Goal: Transaction & Acquisition: Purchase product/service

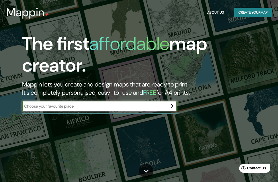
click at [148, 107] on input "text" at bounding box center [94, 106] width 144 height 6
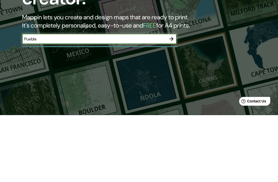
type input "Puebla"
click at [170, 101] on button "button" at bounding box center [171, 106] width 10 height 10
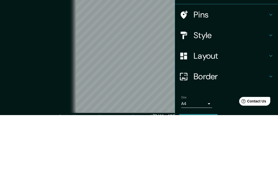
scroll to position [21, 0]
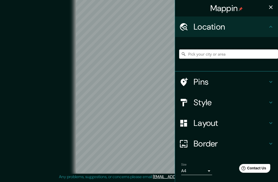
click at [232, 55] on input "Pick your city or area" at bounding box center [228, 53] width 99 height 9
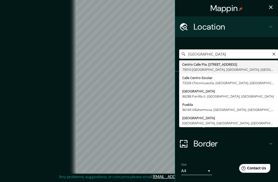
click at [273, 8] on icon "button" at bounding box center [270, 7] width 6 height 6
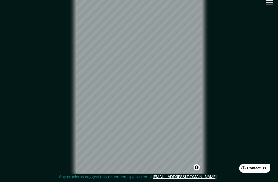
scroll to position [0, 0]
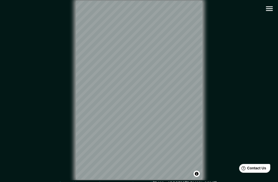
click at [270, 8] on icon "button" at bounding box center [268, 8] width 9 height 9
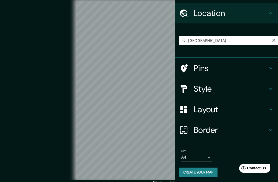
scroll to position [13, 0]
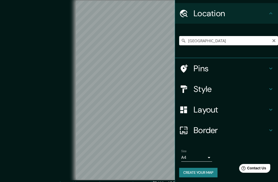
click at [266, 13] on h4 "Location" at bounding box center [230, 13] width 74 height 10
click at [224, 70] on h4 "Pins" at bounding box center [230, 68] width 74 height 10
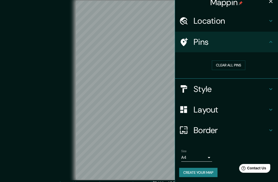
scroll to position [6, 0]
click at [221, 92] on h4 "Style" at bounding box center [230, 89] width 74 height 10
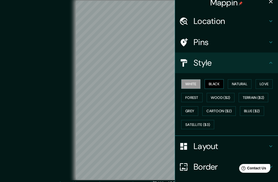
click at [217, 80] on button "Black" at bounding box center [213, 84] width 19 height 10
click at [241, 85] on button "Natural" at bounding box center [239, 84] width 24 height 10
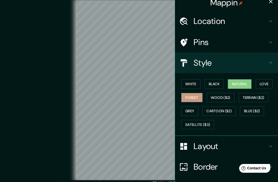
click at [196, 95] on button "Forest" at bounding box center [191, 98] width 21 height 10
click at [194, 108] on button "Grey" at bounding box center [189, 111] width 17 height 10
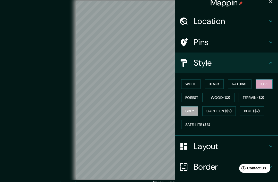
click at [272, 82] on button "Love" at bounding box center [263, 84] width 17 height 10
click at [197, 97] on button "Forest" at bounding box center [191, 98] width 21 height 10
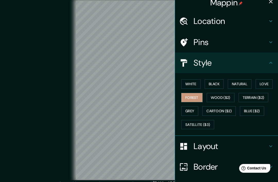
click at [267, 21] on icon at bounding box center [270, 21] width 6 height 6
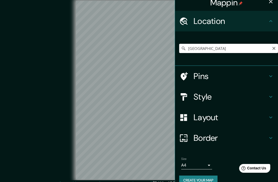
click at [238, 50] on input "[GEOGRAPHIC_DATA]" at bounding box center [228, 48] width 99 height 9
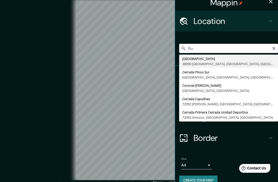
type input "P"
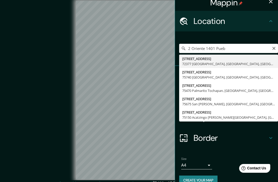
type input "[STREET_ADDRESS]"
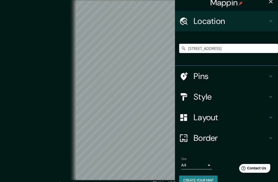
click at [233, 95] on h4 "Style" at bounding box center [230, 96] width 74 height 10
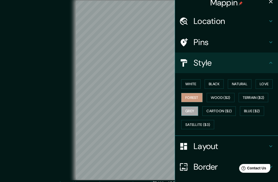
click at [193, 109] on button "Grey" at bounding box center [189, 111] width 17 height 10
click at [195, 98] on button "Forest" at bounding box center [191, 98] width 21 height 10
click at [217, 85] on button "Black" at bounding box center [213, 84] width 19 height 10
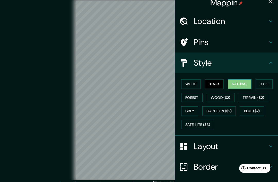
click at [243, 83] on button "Natural" at bounding box center [239, 84] width 24 height 10
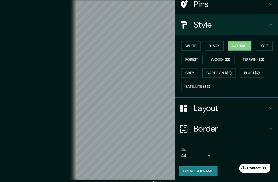
scroll to position [35, 0]
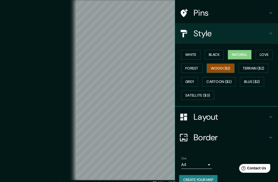
click at [232, 68] on button "Wood ($2)" at bounding box center [220, 68] width 28 height 10
click at [29, 82] on div "© Mapbox © OpenStreetMap Improve this map" at bounding box center [139, 89] width 250 height 163
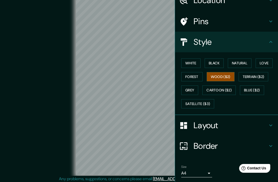
scroll to position [25, 0]
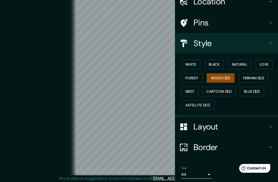
click at [267, 128] on h4 "Layout" at bounding box center [230, 126] width 74 height 10
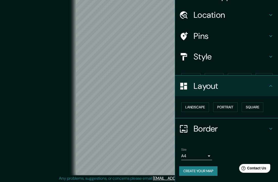
scroll to position [0, 0]
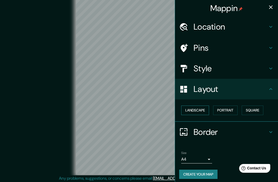
click at [206, 109] on button "Landscape" at bounding box center [195, 110] width 28 height 10
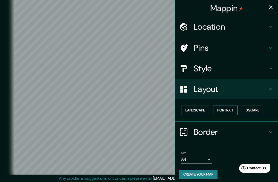
click at [228, 113] on button "Portrait" at bounding box center [225, 110] width 24 height 10
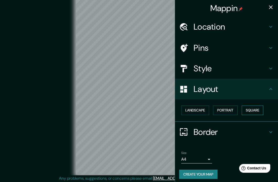
click at [255, 111] on button "Square" at bounding box center [252, 110] width 22 height 10
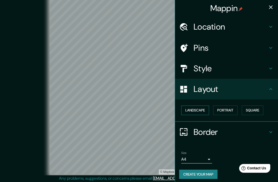
click at [204, 110] on button "Landscape" at bounding box center [195, 110] width 28 height 10
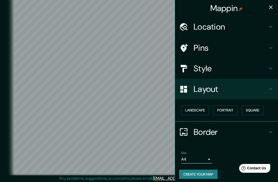
click at [222, 133] on h4 "Border" at bounding box center [230, 132] width 74 height 10
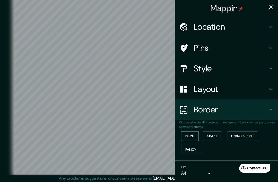
click at [194, 134] on button "None" at bounding box center [189, 136] width 17 height 10
click at [217, 135] on button "Simple" at bounding box center [212, 136] width 20 height 10
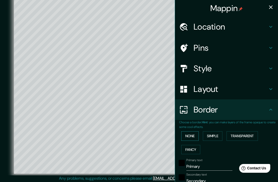
click at [194, 133] on button "None" at bounding box center [189, 136] width 17 height 10
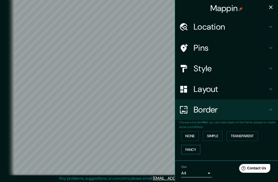
click at [192, 148] on button "Fancy" at bounding box center [190, 150] width 19 height 10
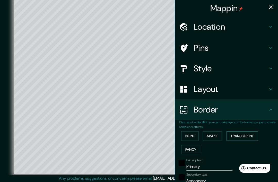
click at [245, 132] on button "Transparent" at bounding box center [241, 136] width 31 height 10
click at [193, 134] on button "None" at bounding box center [189, 136] width 17 height 10
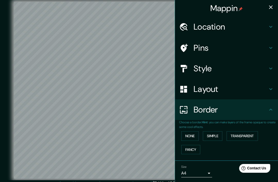
click at [273, 7] on icon "button" at bounding box center [270, 7] width 6 height 6
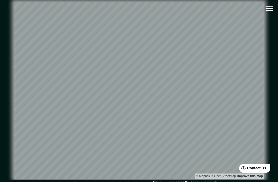
click at [265, 9] on icon "button" at bounding box center [268, 8] width 9 height 9
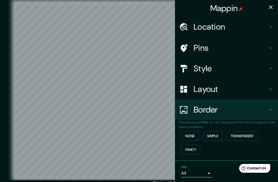
click at [243, 28] on h4 "Location" at bounding box center [230, 27] width 74 height 10
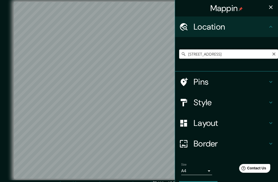
click at [248, 53] on input "[STREET_ADDRESS]" at bounding box center [228, 53] width 99 height 9
click at [262, 66] on div "[STREET_ADDRESS]" at bounding box center [228, 54] width 99 height 26
click at [275, 8] on button "button" at bounding box center [270, 7] width 10 height 10
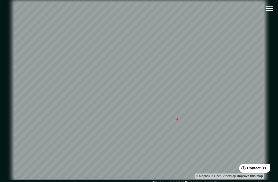
click at [265, 11] on icon "button" at bounding box center [268, 8] width 9 height 9
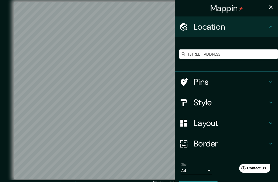
click at [211, 107] on h4 "Style" at bounding box center [230, 102] width 74 height 10
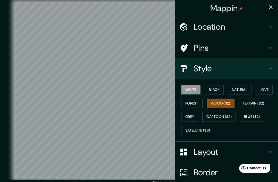
click at [193, 93] on button "White" at bounding box center [190, 90] width 19 height 10
click at [197, 101] on button "Forest" at bounding box center [191, 103] width 21 height 10
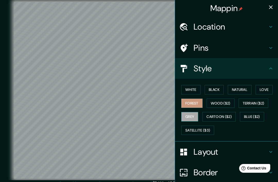
click at [194, 118] on button "Grey" at bounding box center [189, 117] width 17 height 10
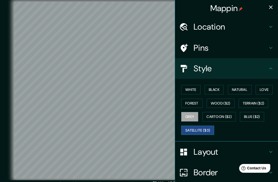
click at [199, 127] on button "Satellite ($3)" at bounding box center [197, 130] width 33 height 10
click at [252, 117] on button "Blue ($2)" at bounding box center [251, 117] width 24 height 10
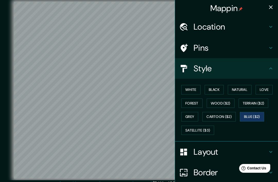
click at [270, 7] on icon "button" at bounding box center [271, 7] width 4 height 4
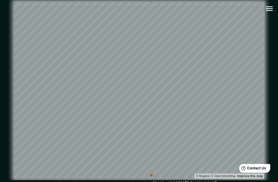
click at [273, 8] on icon "button" at bounding box center [268, 8] width 9 height 9
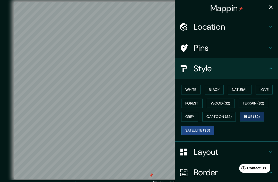
click at [196, 130] on button "Satellite ($3)" at bounding box center [197, 130] width 33 height 10
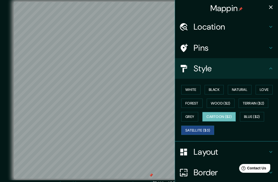
click at [222, 115] on button "Cartoon ($2)" at bounding box center [218, 117] width 33 height 10
click at [200, 130] on button "Satellite ($3)" at bounding box center [197, 130] width 33 height 10
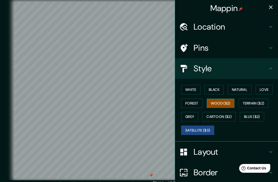
click at [223, 103] on button "Wood ($2)" at bounding box center [220, 103] width 28 height 10
click at [194, 117] on button "Grey" at bounding box center [189, 117] width 17 height 10
click at [223, 104] on button "Wood ($2)" at bounding box center [220, 103] width 28 height 10
click at [195, 117] on button "Grey" at bounding box center [189, 117] width 17 height 10
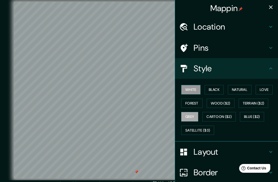
click at [196, 92] on button "White" at bounding box center [190, 90] width 19 height 10
click at [219, 88] on button "Black" at bounding box center [213, 90] width 19 height 10
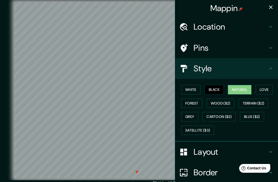
click at [243, 87] on button "Natural" at bounding box center [239, 90] width 24 height 10
click at [267, 88] on button "Love" at bounding box center [263, 90] width 17 height 10
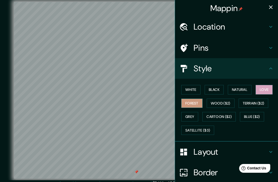
click at [197, 101] on button "Forest" at bounding box center [191, 103] width 21 height 10
click at [226, 104] on button "Wood ($2)" at bounding box center [220, 103] width 28 height 10
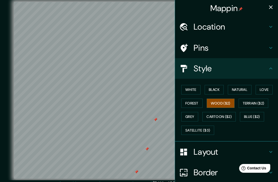
click at [269, 11] on button "button" at bounding box center [270, 7] width 10 height 10
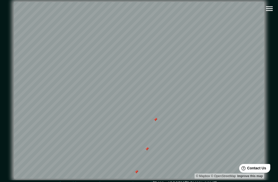
click at [268, 12] on icon "button" at bounding box center [268, 8] width 9 height 9
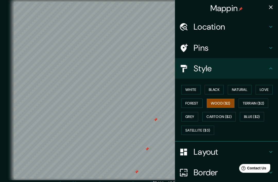
click at [237, 48] on h4 "Pins" at bounding box center [230, 48] width 74 height 10
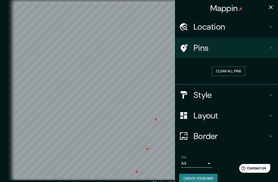
click at [236, 74] on button "Clear all pins" at bounding box center [227, 71] width 33 height 10
click at [269, 7] on icon "button" at bounding box center [270, 7] width 6 height 6
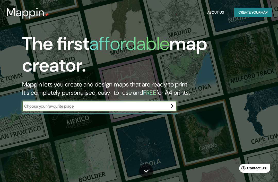
scroll to position [67, 0]
